Goal: Communication & Community: Answer question/provide support

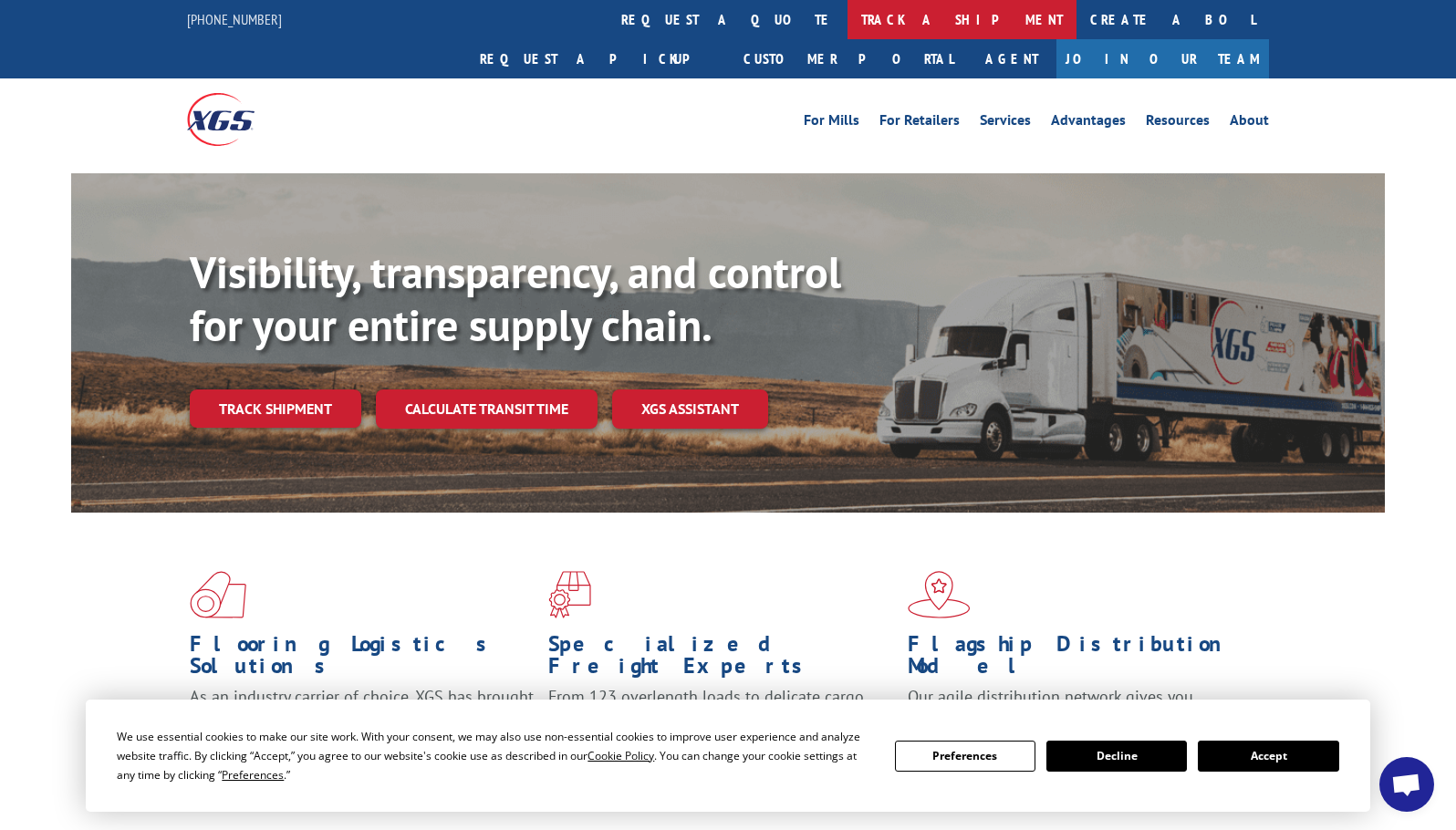
click at [848, 23] on link "track a shipment" at bounding box center [962, 20] width 229 height 39
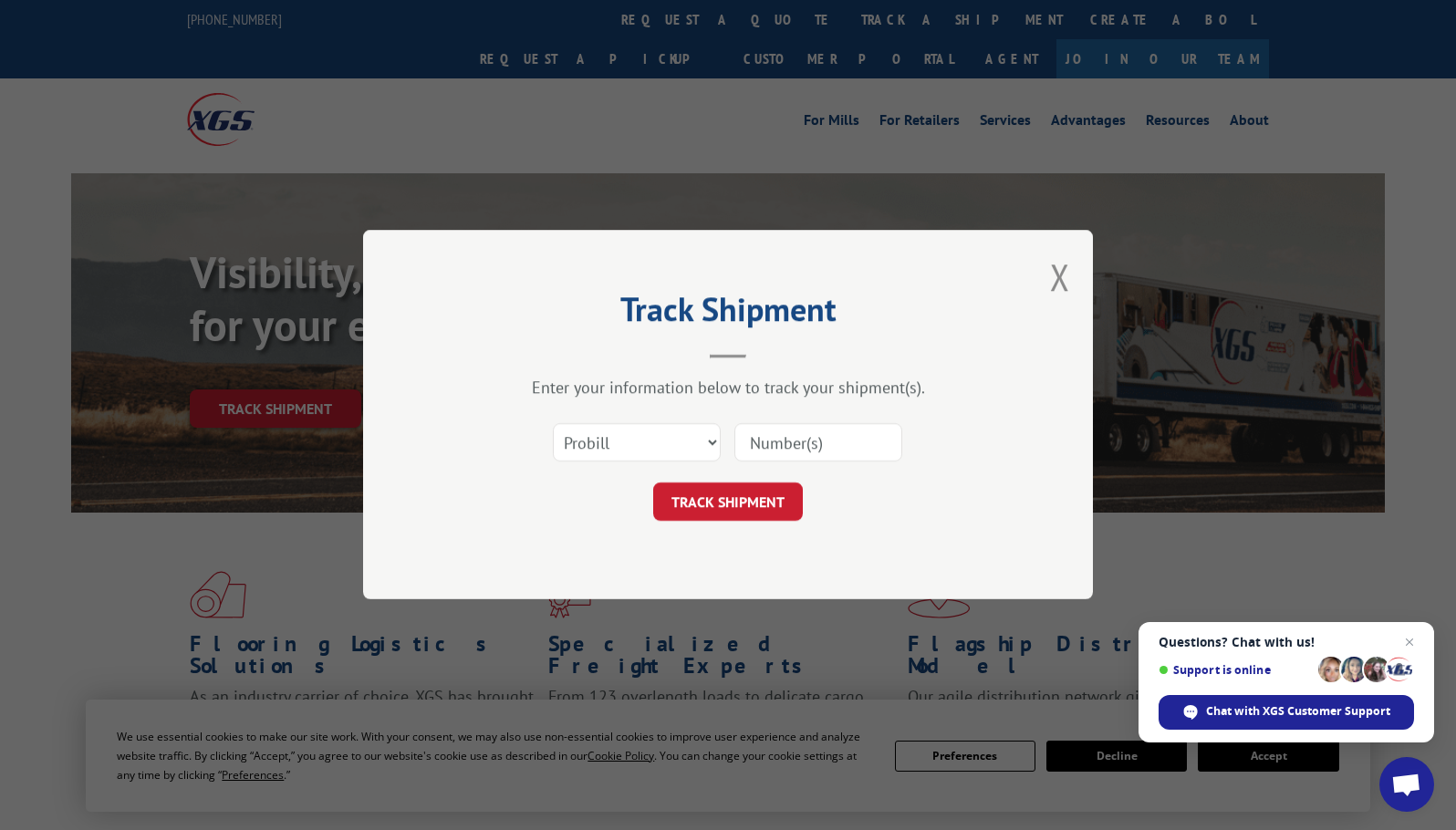
click at [803, 429] on input at bounding box center [818, 443] width 168 height 38
paste input "17258872"
type input "17258872"
click at [764, 490] on button "TRACK SHIPMENT" at bounding box center [728, 502] width 150 height 38
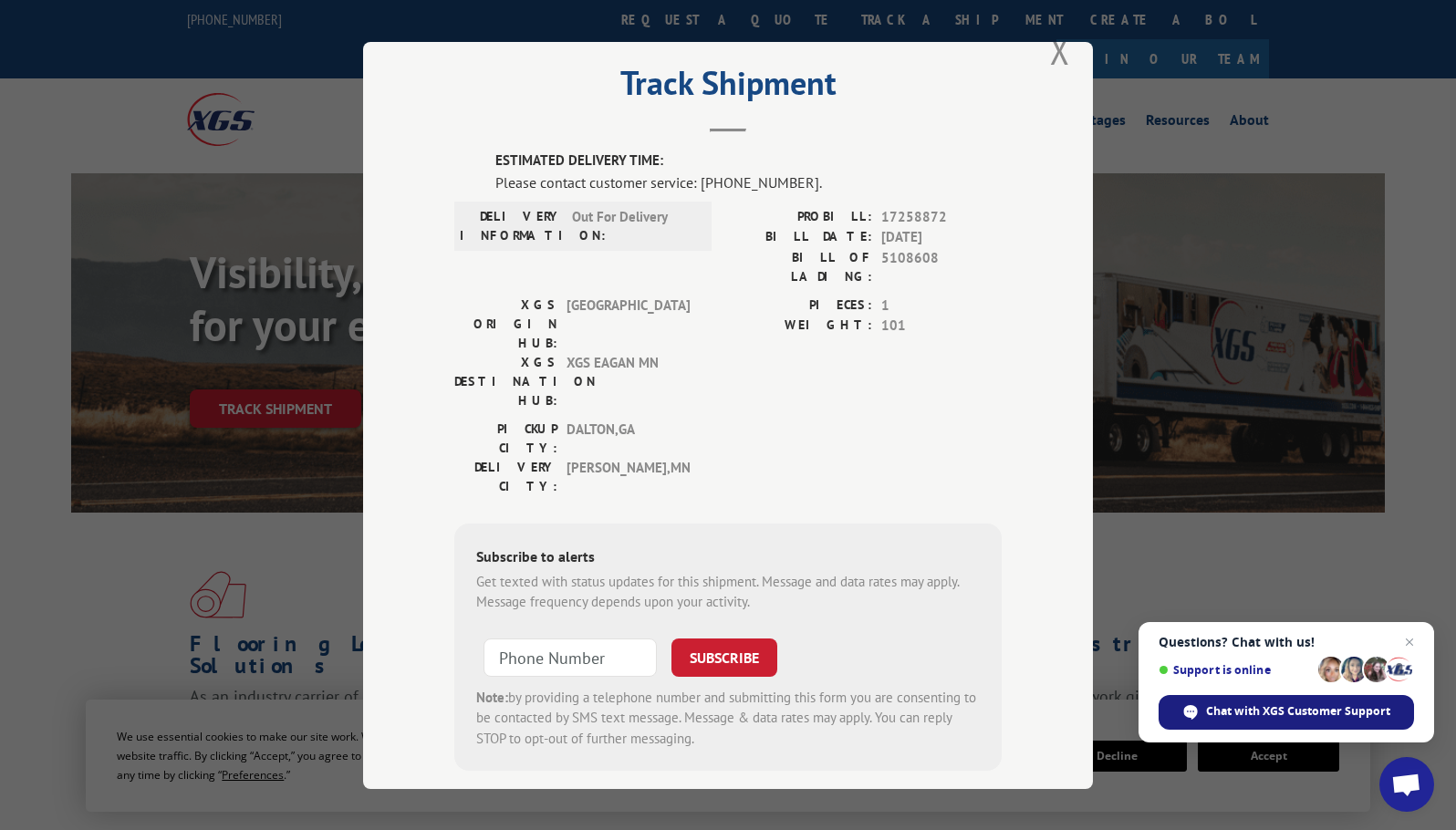
click at [1260, 721] on div "Chat with XGS Customer Support" at bounding box center [1286, 712] width 255 height 34
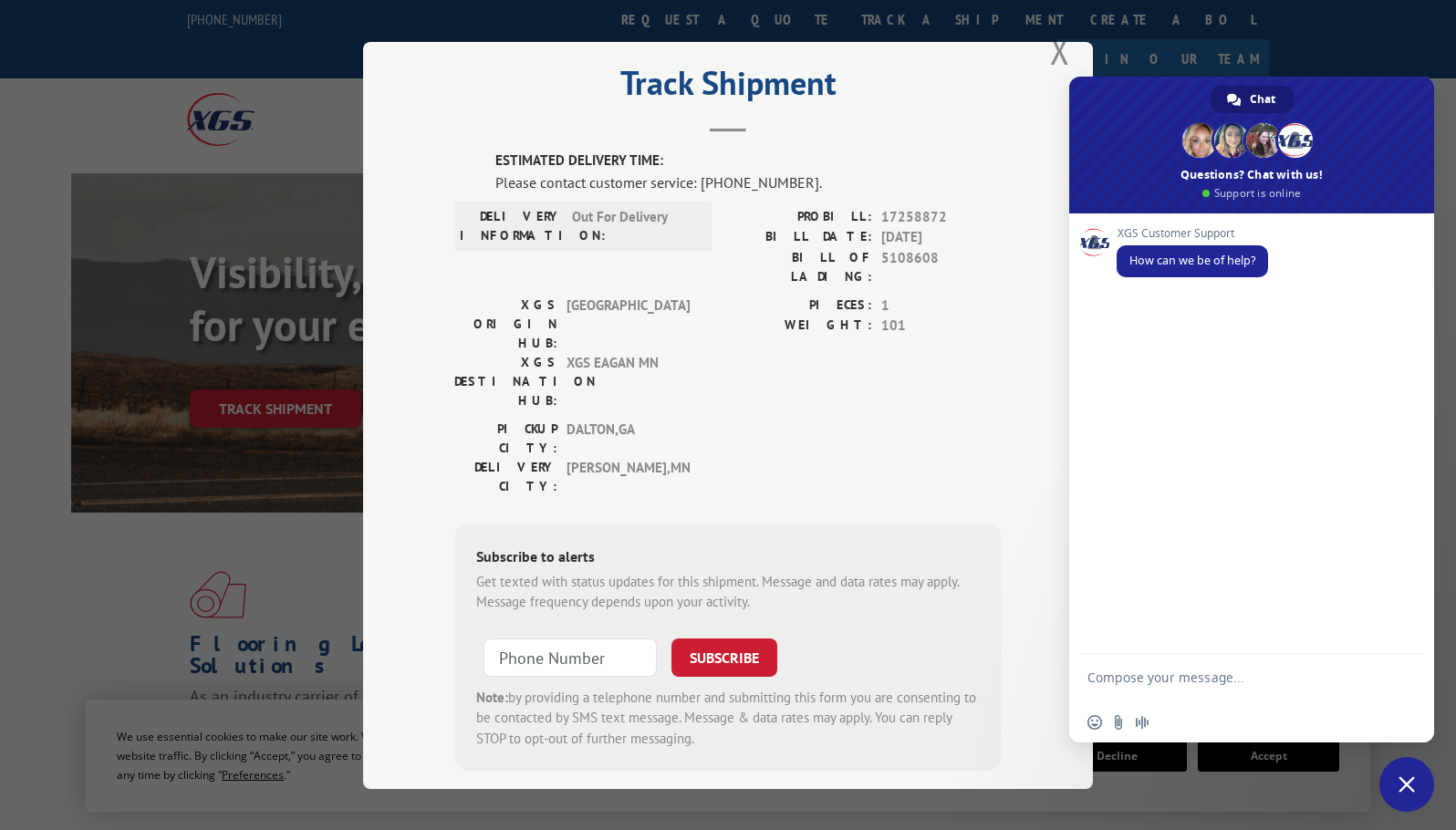
click at [1179, 686] on textarea "Compose your message..." at bounding box center [1232, 686] width 288 height 32
type textarea "track an order"
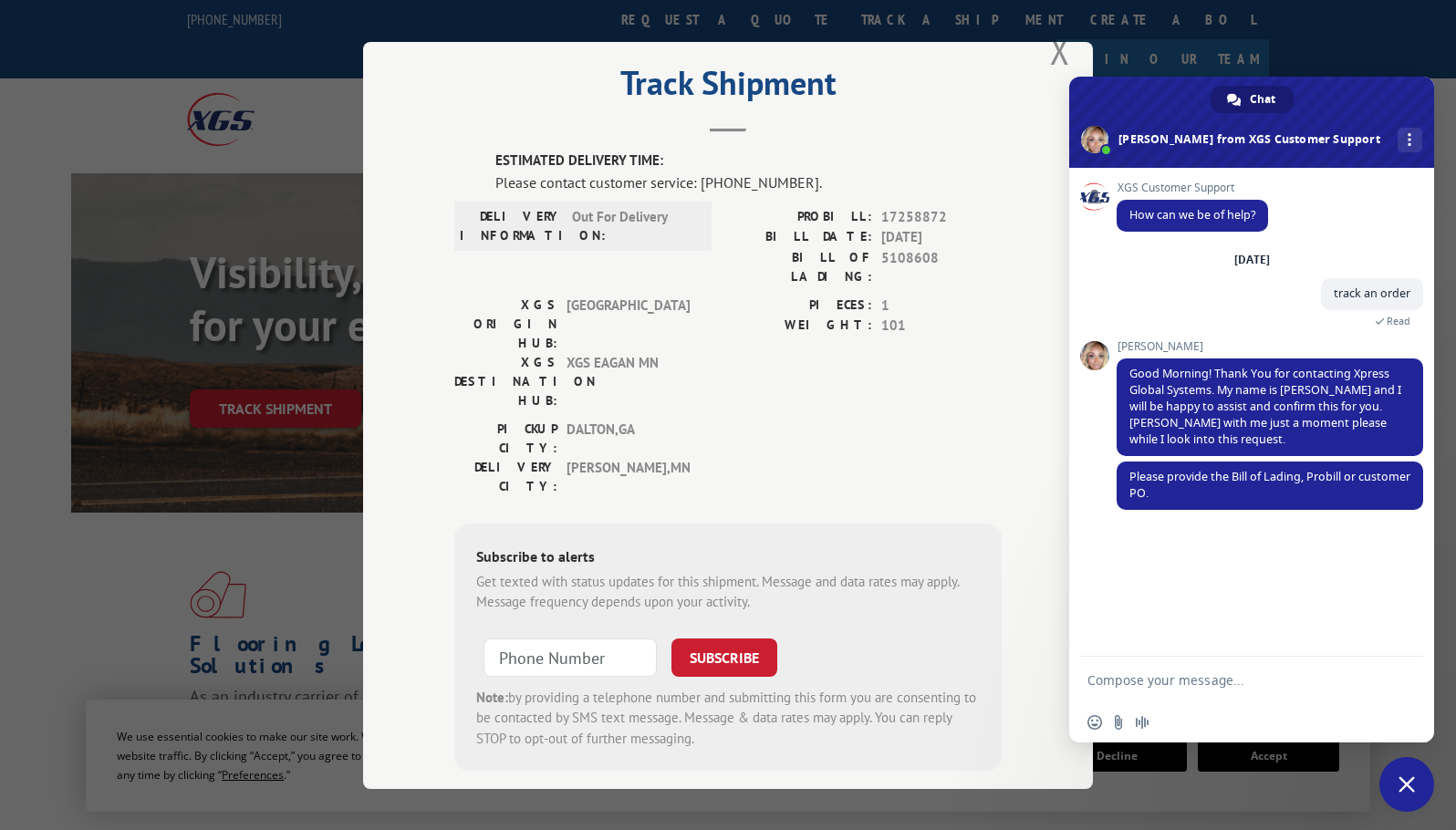
click at [1177, 686] on textarea "Compose your message..." at bounding box center [1232, 680] width 288 height 17
click at [915, 259] on span "5108608" at bounding box center [941, 266] width 121 height 38
copy span "5108608"
click at [1158, 679] on textarea "Compose your message..." at bounding box center [1232, 680] width 288 height 17
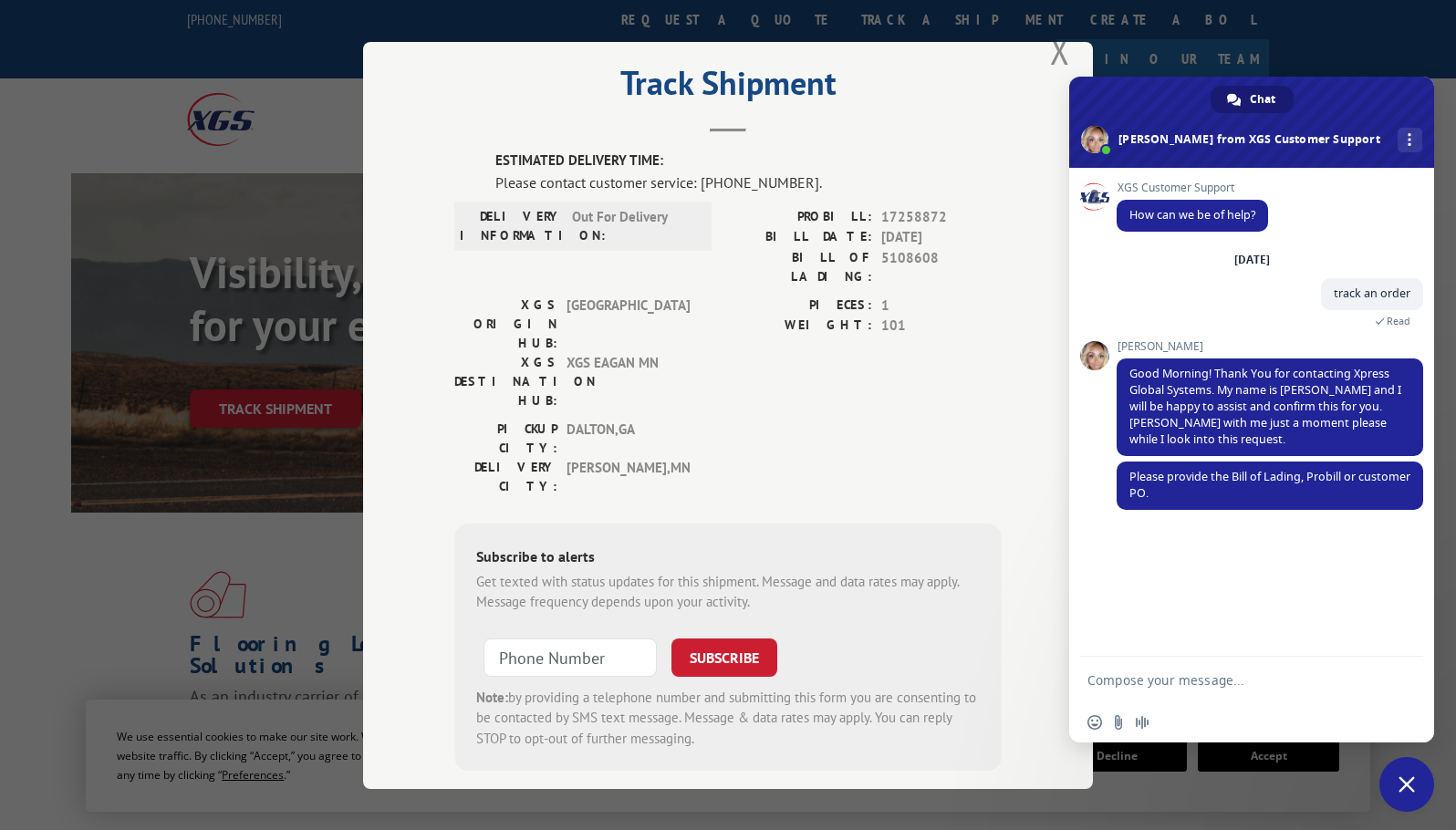
paste textarea "5108608"
type textarea "5108608"
click at [1405, 679] on span "Send" at bounding box center [1403, 680] width 14 height 14
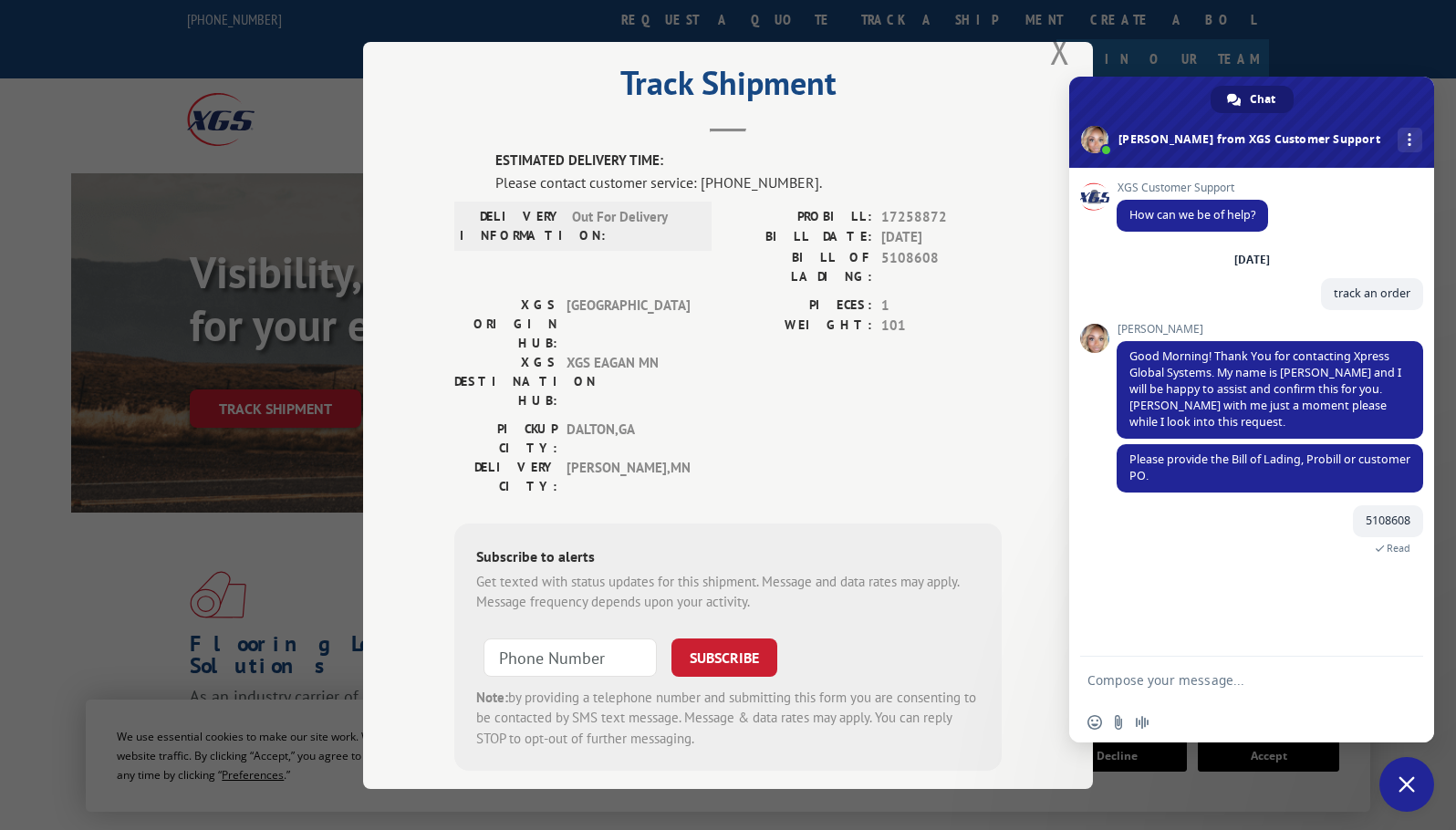
click at [1150, 684] on textarea "Compose your message..." at bounding box center [1232, 680] width 288 height 17
type textarea "it was supposed to be delivered [DATE], however it was not, can i ask when will…"
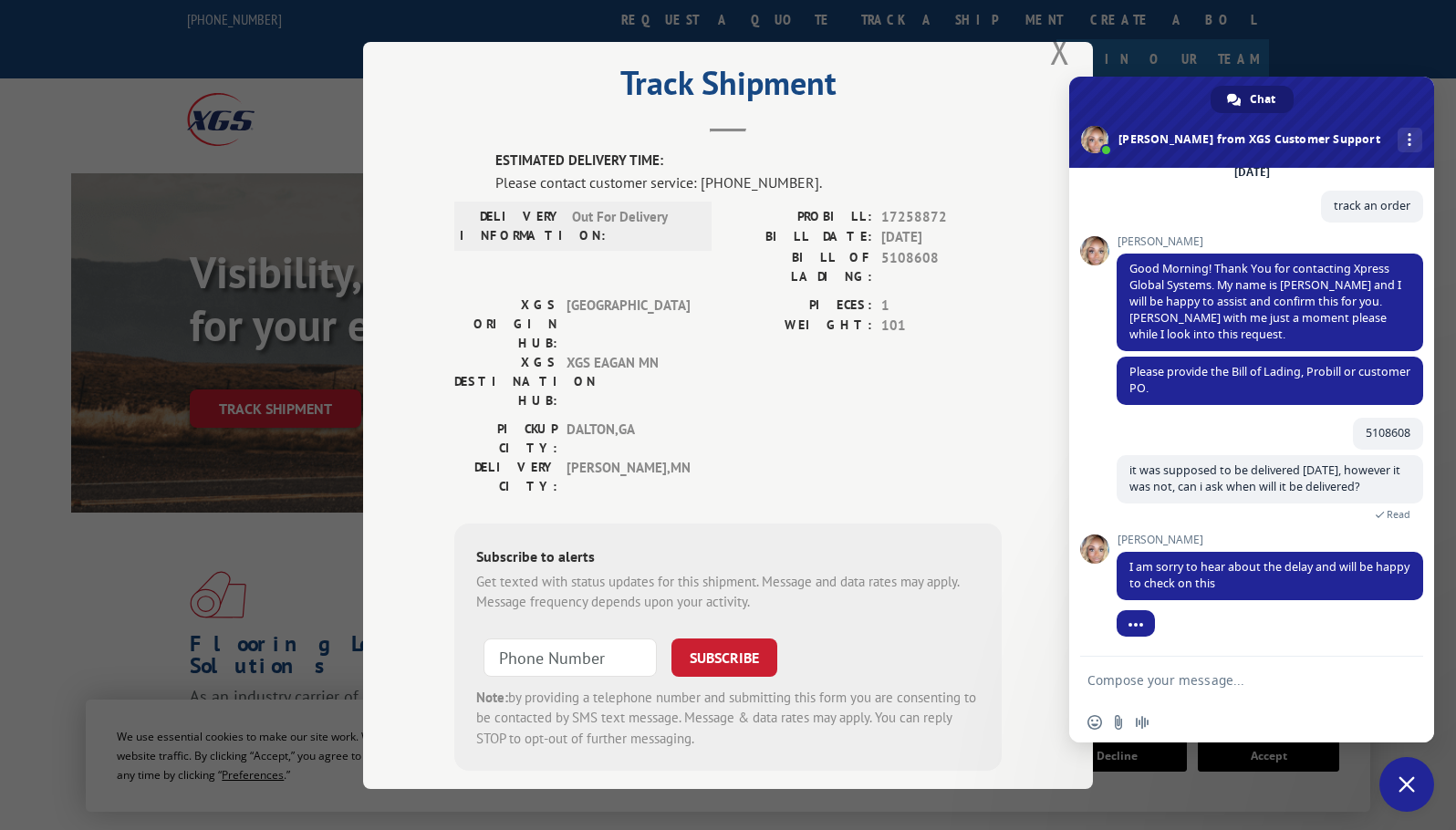
scroll to position [138, 0]
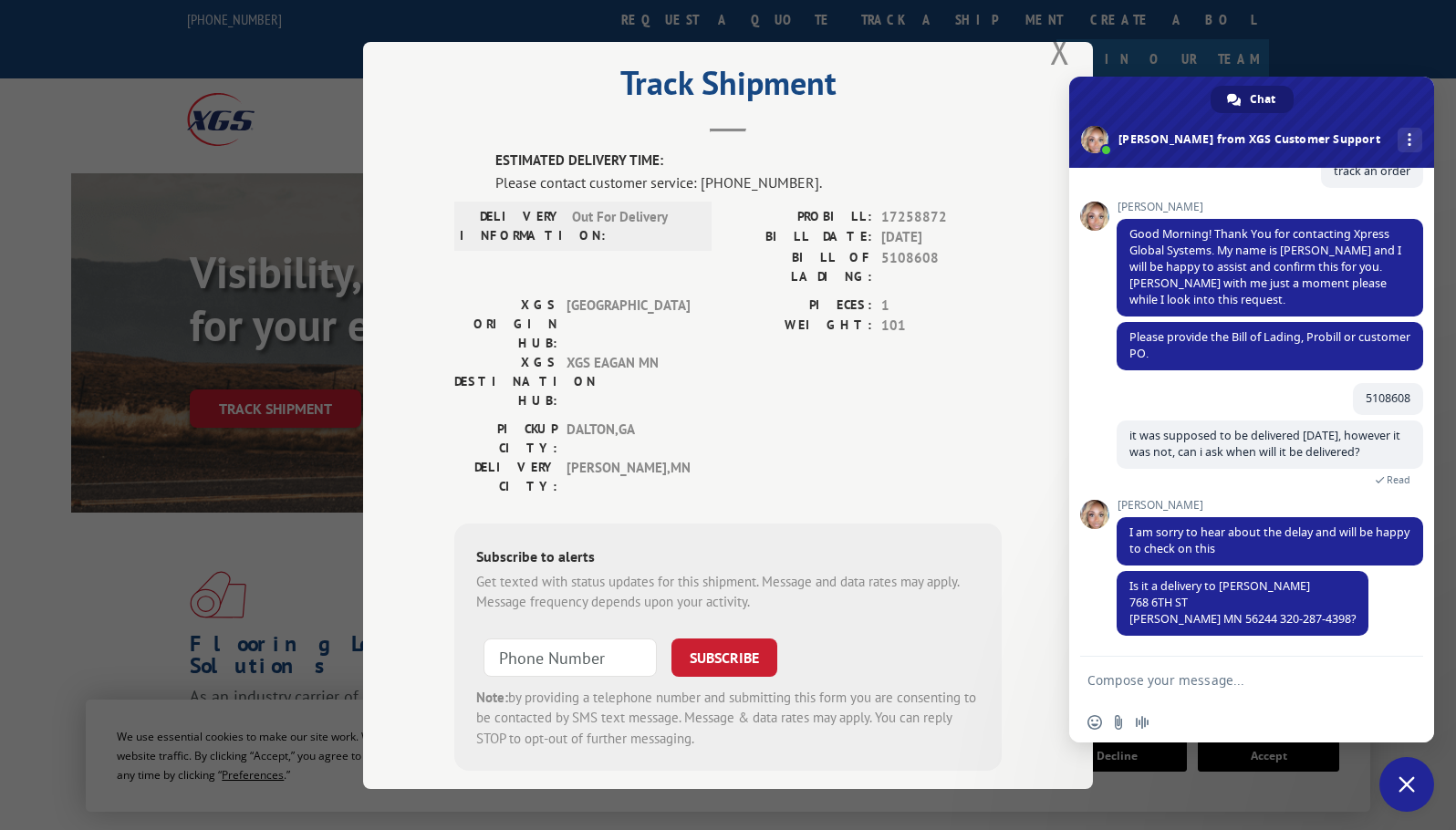
click at [1195, 685] on textarea "Compose your message..." at bounding box center [1232, 680] width 288 height 17
click at [1182, 673] on textarea "Compose your message..." at bounding box center [1232, 680] width 288 height 17
type textarea "yes that is correct"
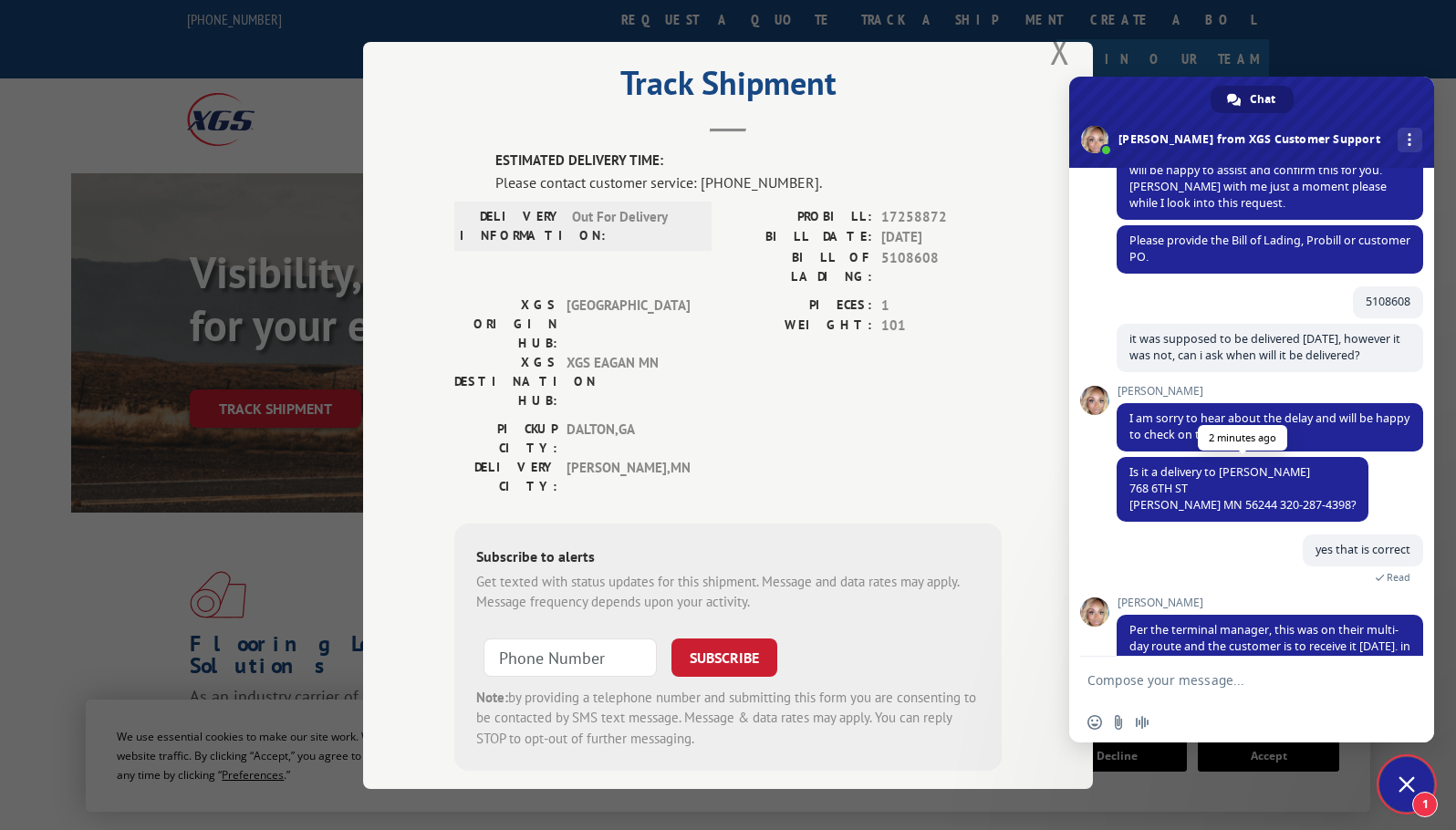
scroll to position [295, 0]
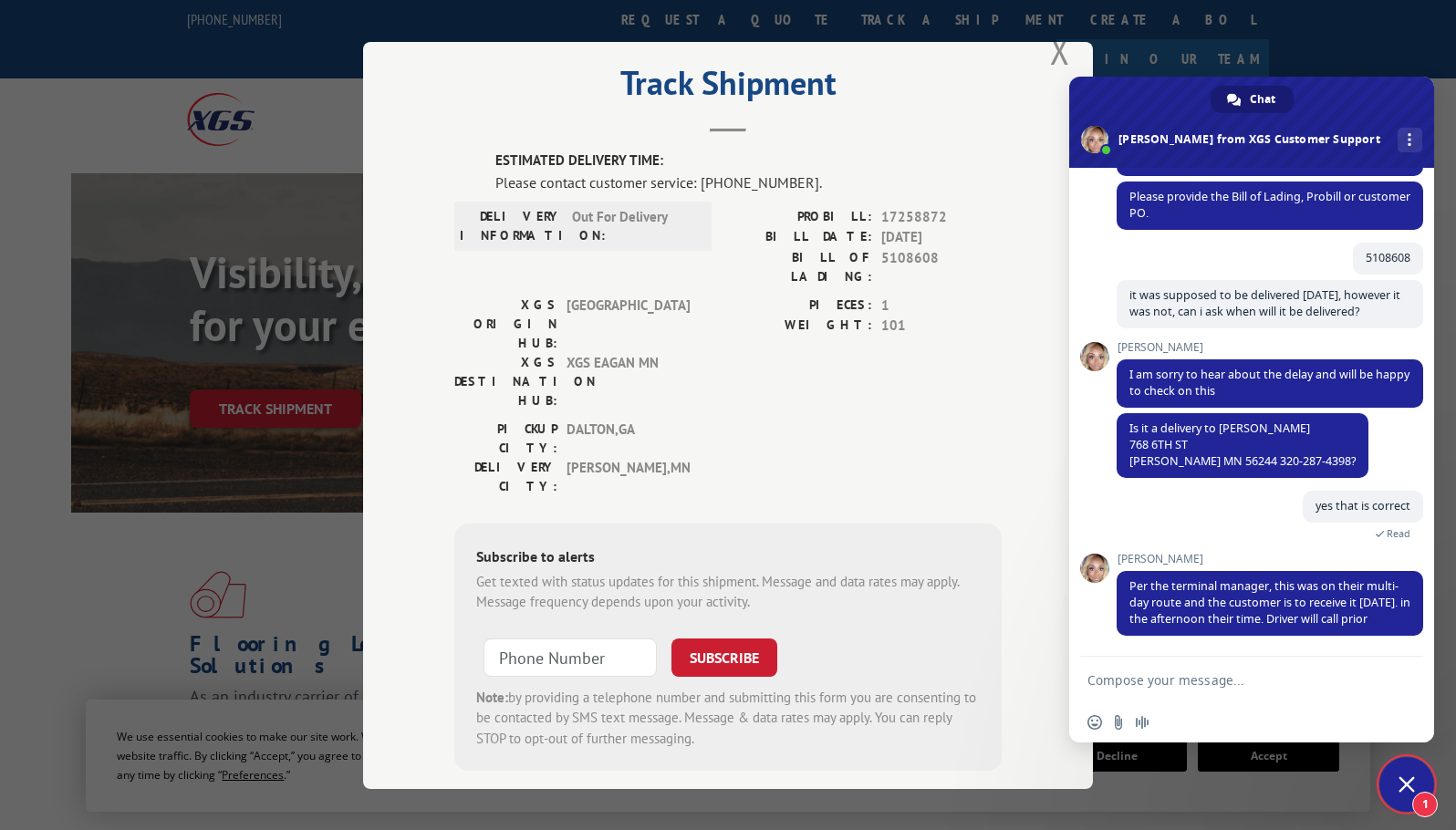
click at [1228, 674] on textarea "Compose your message..." at bounding box center [1232, 680] width 288 height 17
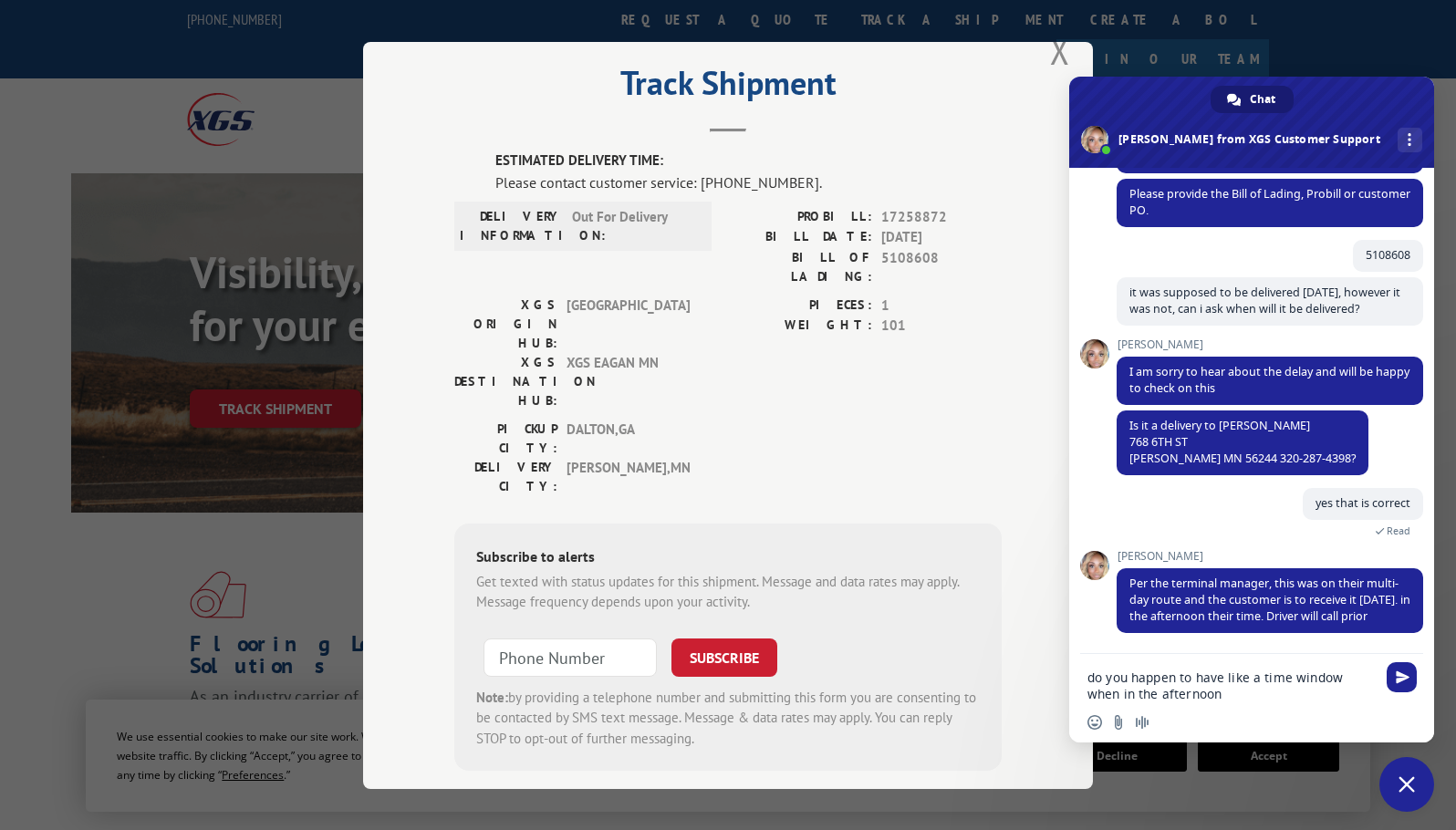
type textarea "do you happen to have like a time window when in the afternoon?"
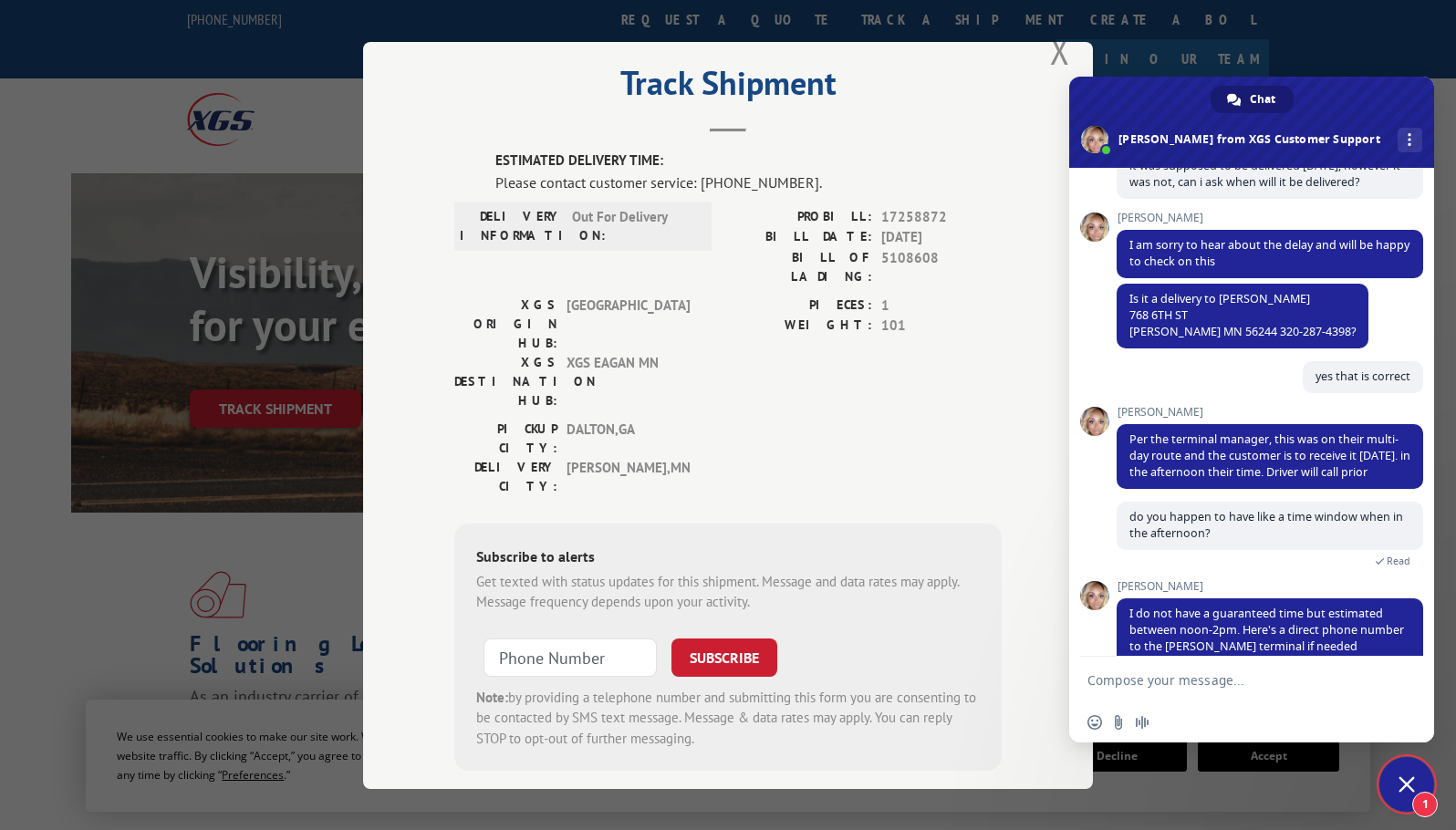
scroll to position [469, 0]
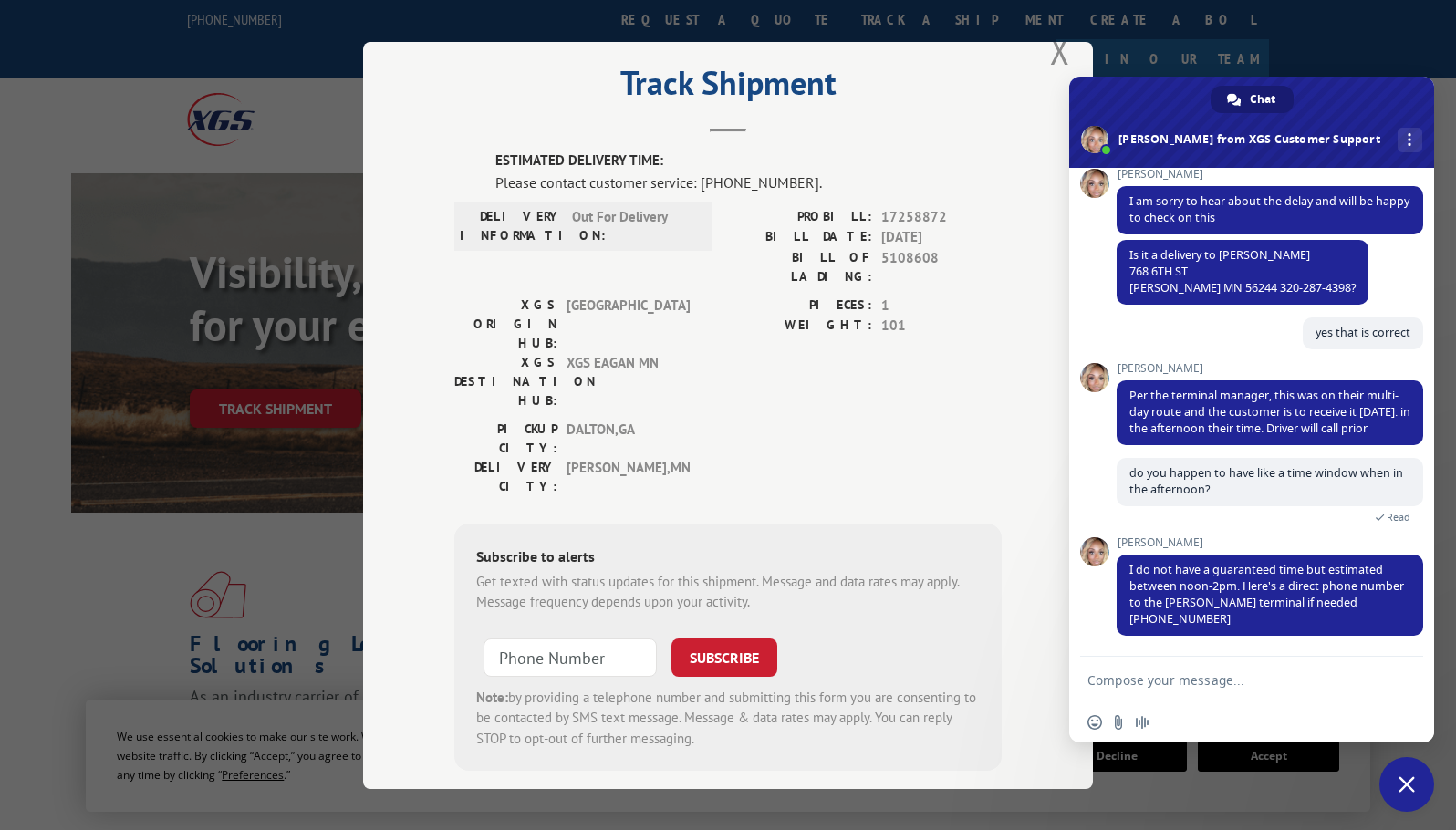
click at [1207, 674] on textarea "Compose your message..." at bounding box center [1232, 680] width 288 height 17
type textarea "thank you!"
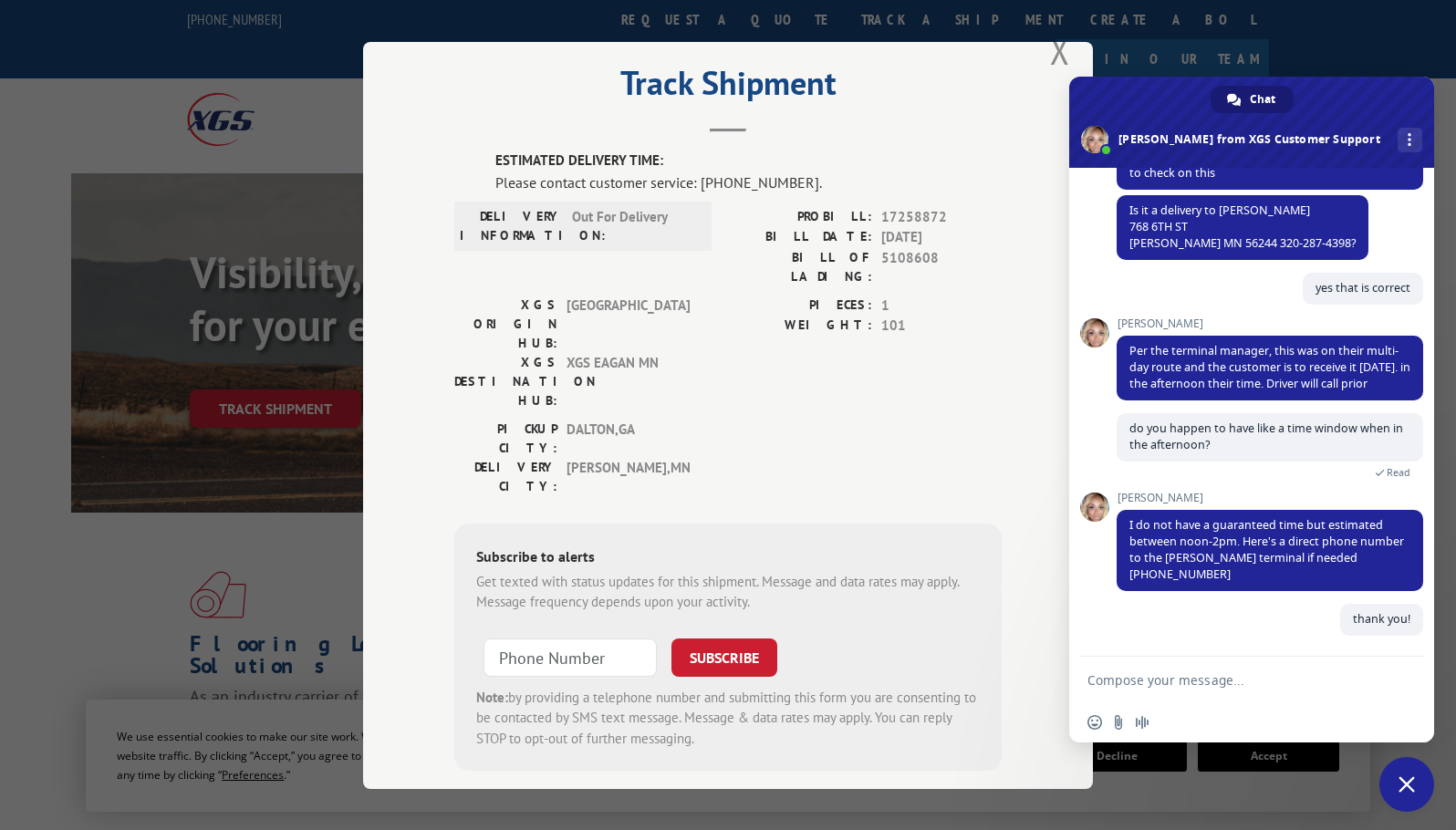
scroll to position [514, 0]
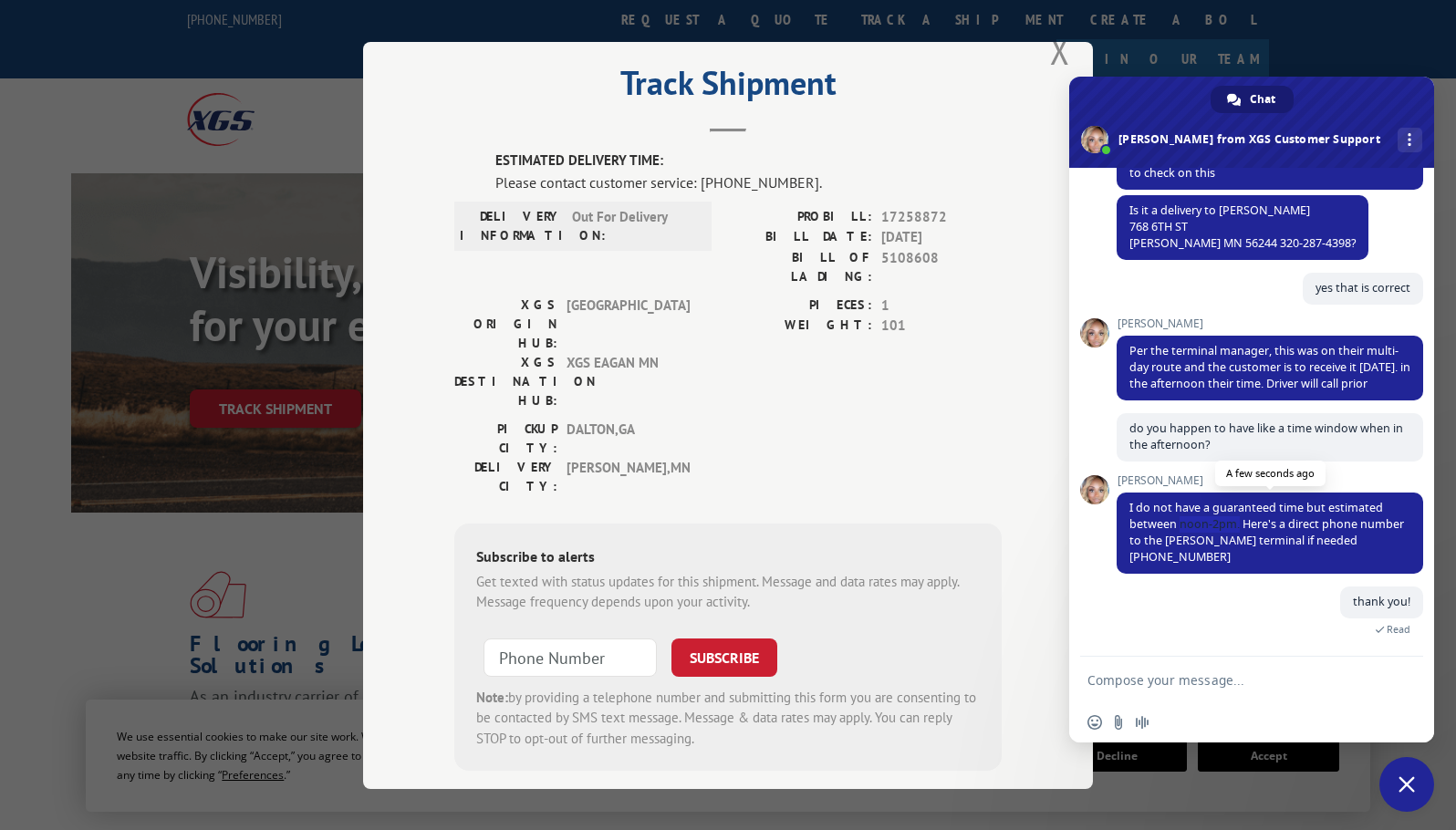
drag, startPoint x: 1237, startPoint y: 528, endPoint x: 1182, endPoint y: 525, distance: 55.1
click at [1182, 525] on span "I do not have a guaranteed time but estimated between noon-2pm. Here's a direct…" at bounding box center [1267, 533] width 275 height 65
click at [1200, 529] on span "I do not have a guaranteed time but estimated between noon-2pm. Here's a direct…" at bounding box center [1267, 533] width 275 height 65
click at [892, 264] on span "5108608" at bounding box center [941, 266] width 121 height 38
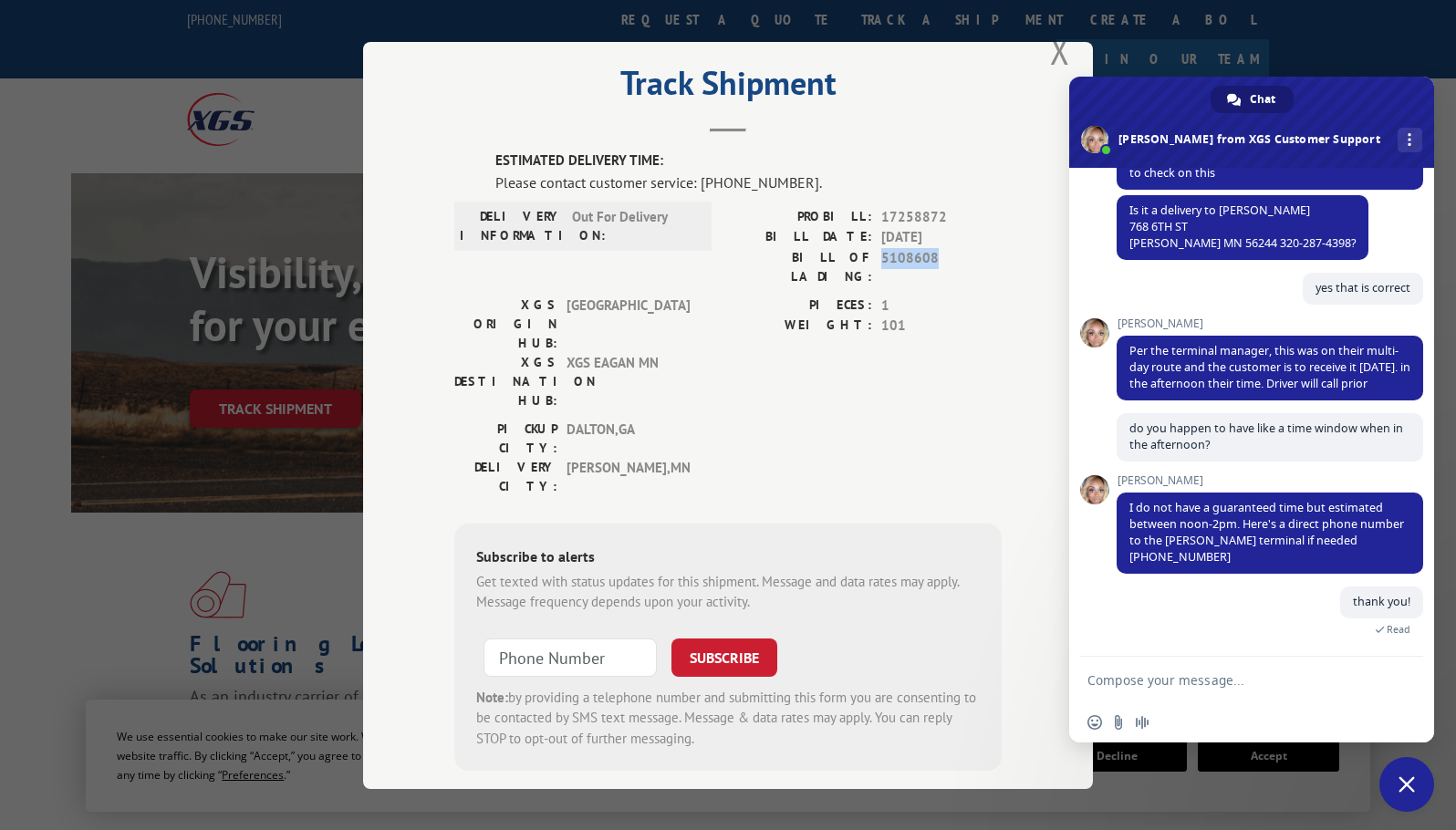
copy span "5108608"
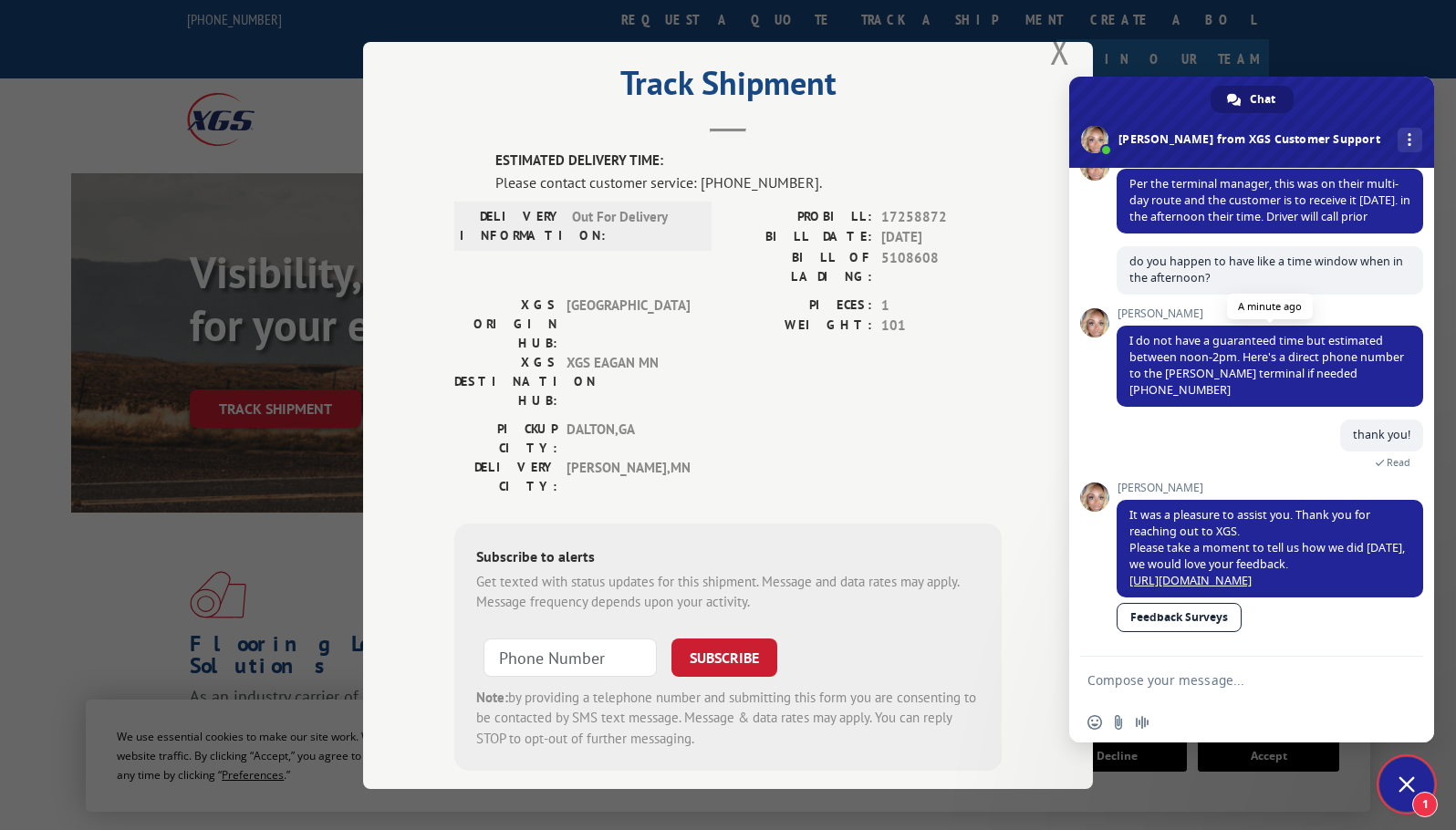
scroll to position [698, 0]
click at [1415, 777] on span "Close chat" at bounding box center [1407, 785] width 17 height 17
